Goal: Information Seeking & Learning: Understand process/instructions

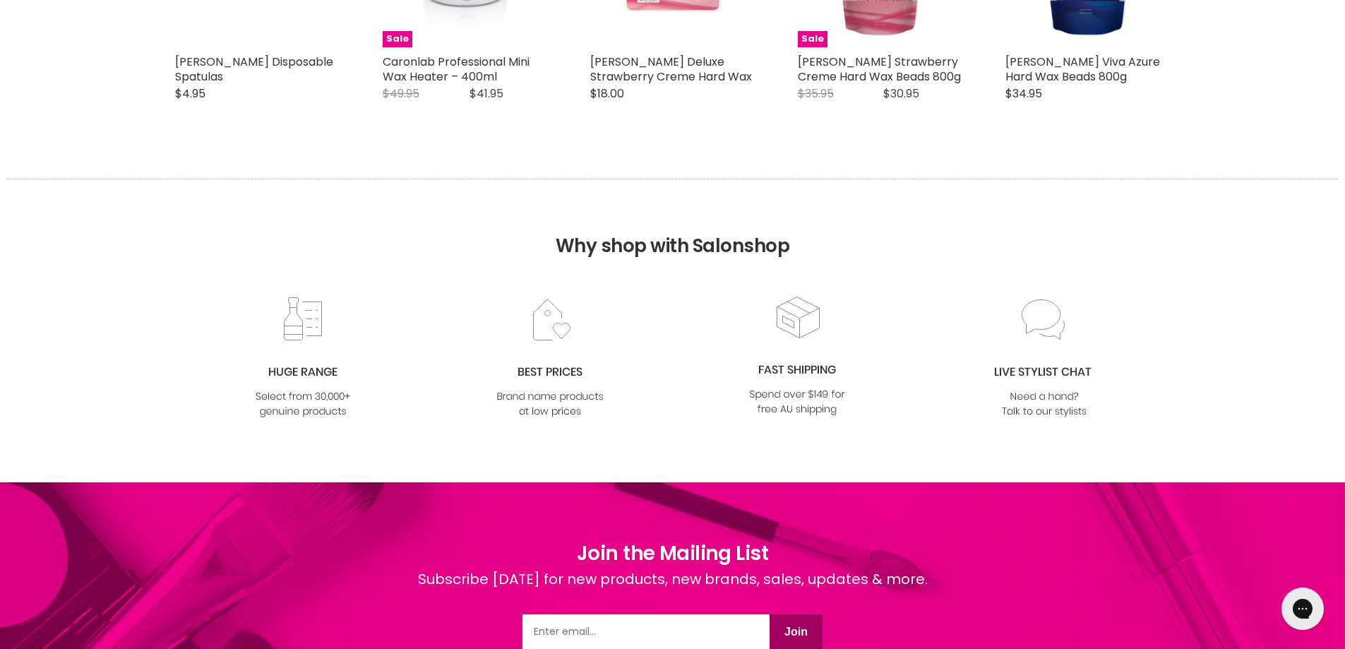
scroll to position [1765, 0]
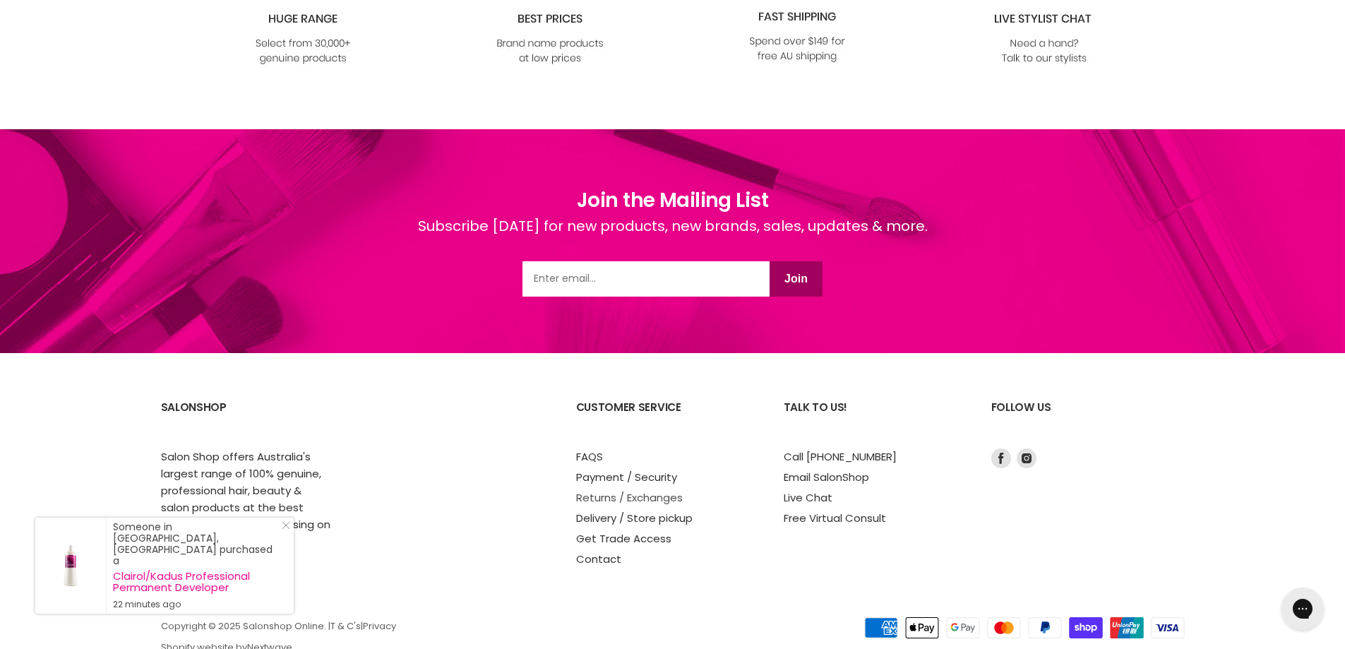
click at [590, 490] on link "Returns / Exchanges" at bounding box center [629, 497] width 107 height 15
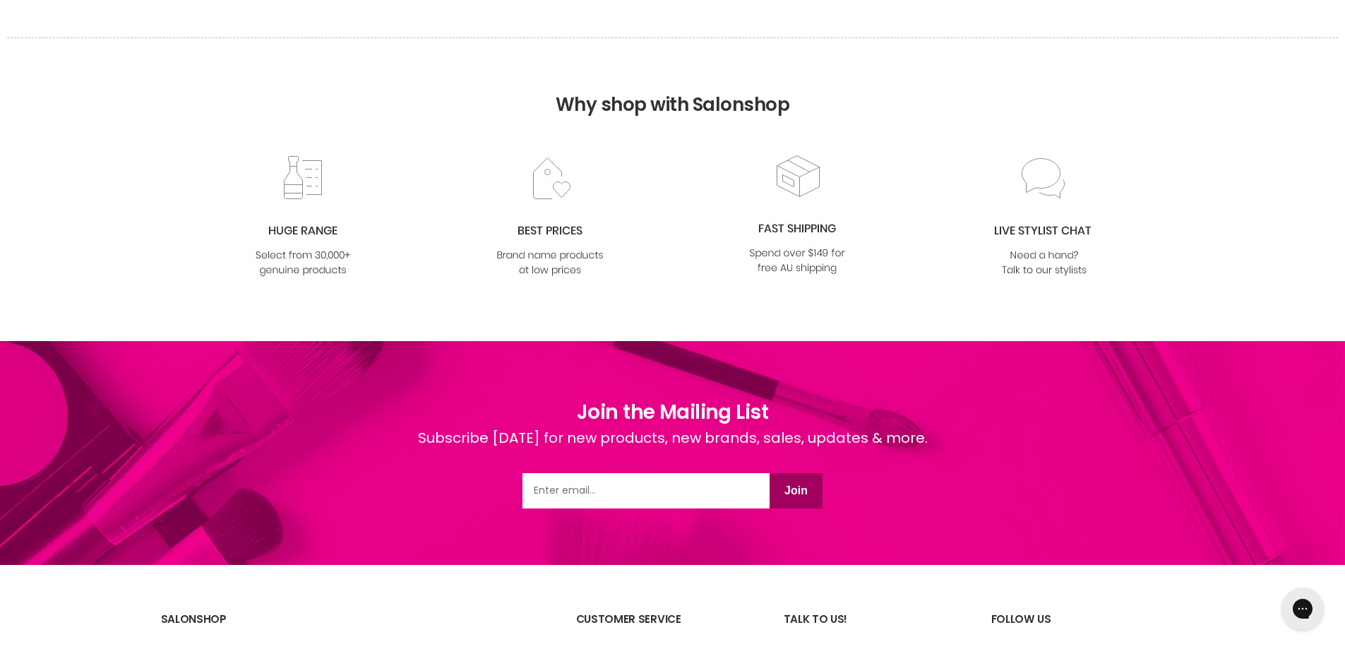
scroll to position [1787, 0]
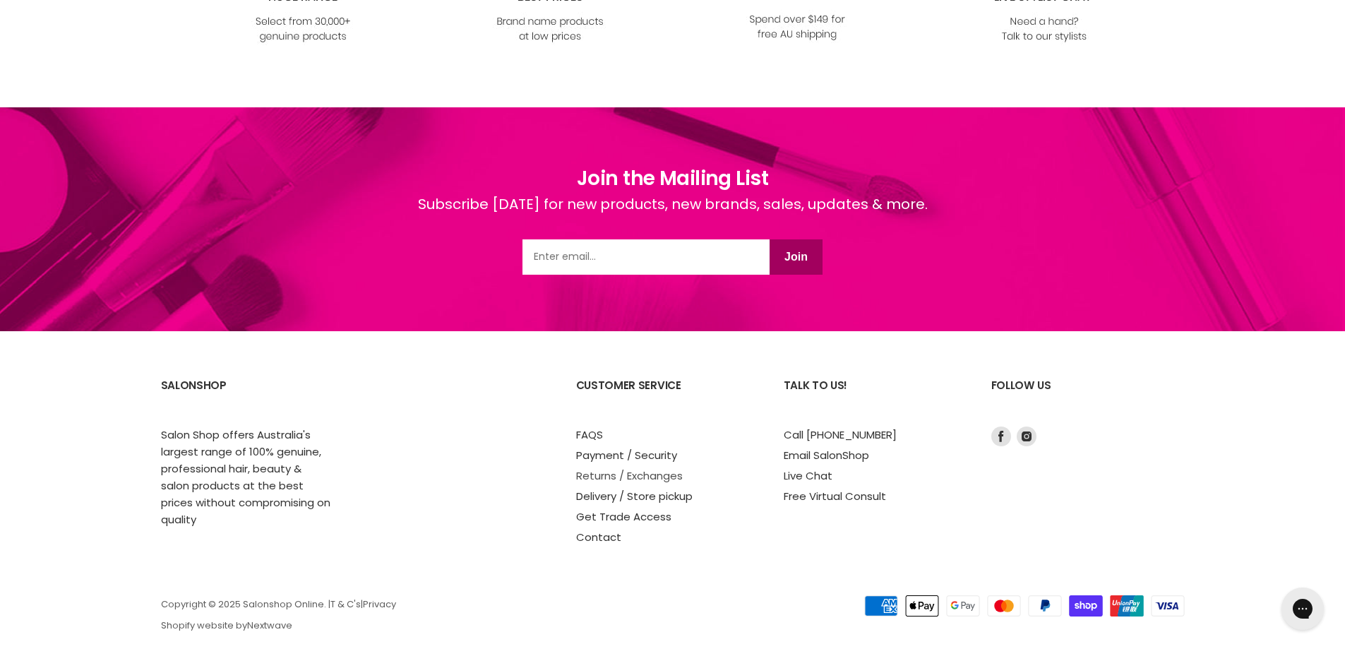
click at [593, 468] on link "Returns / Exchanges" at bounding box center [629, 475] width 107 height 15
